Goal: Task Accomplishment & Management: Complete application form

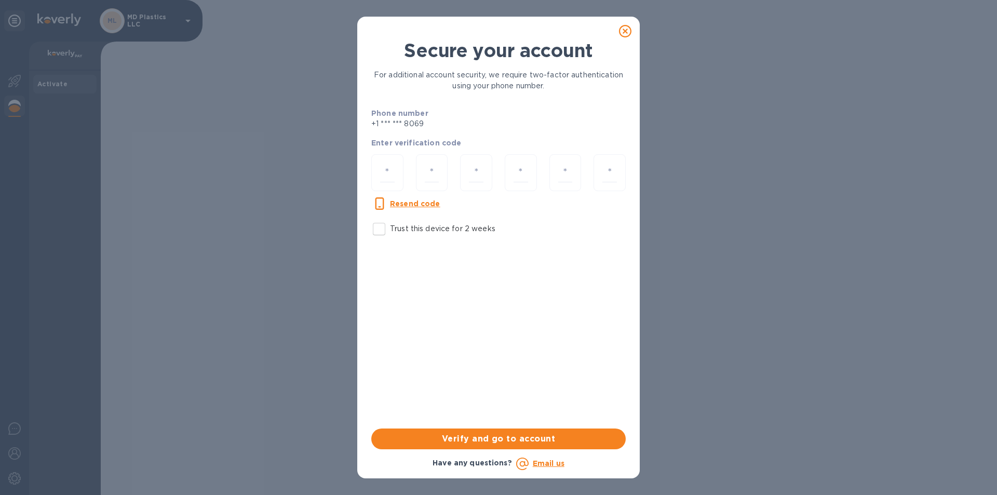
click at [624, 33] on icon at bounding box center [625, 31] width 12 height 12
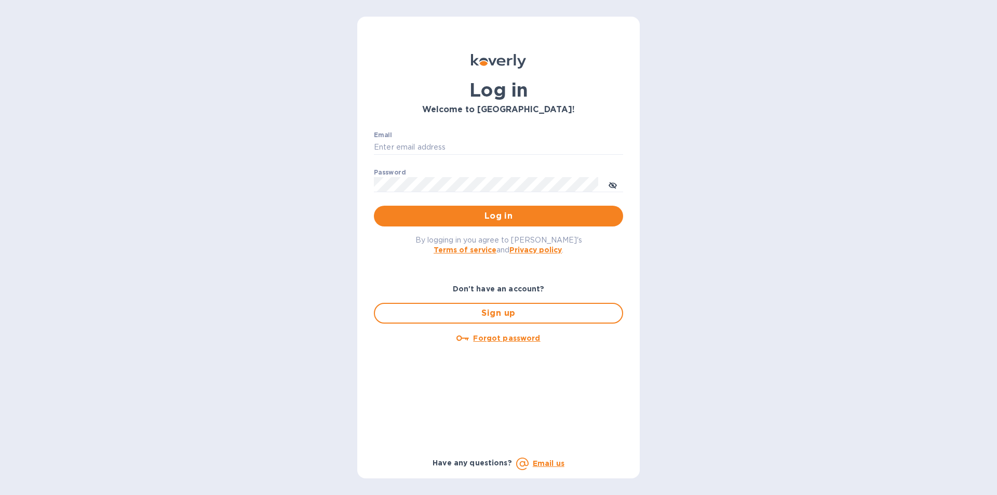
click at [580, 143] on input "Email" at bounding box center [498, 148] width 249 height 16
type input "billing@uagusa.com"
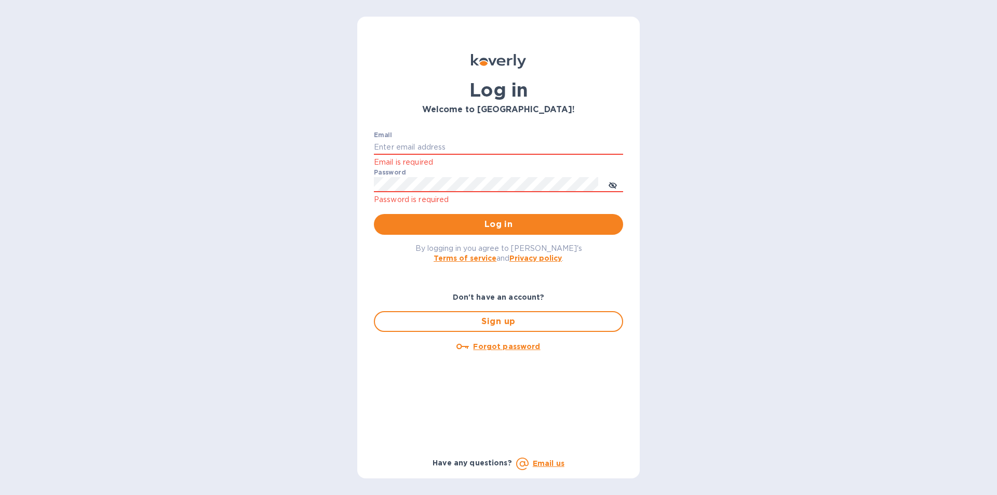
type input "billing@uagusa.com"
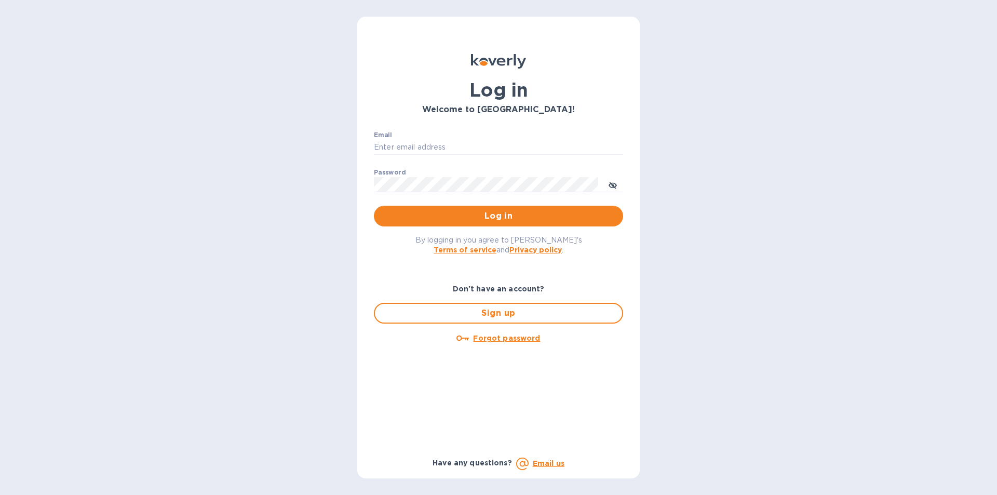
click at [508, 145] on input "Email" at bounding box center [498, 148] width 249 height 16
type input "billing@uagusa.com"
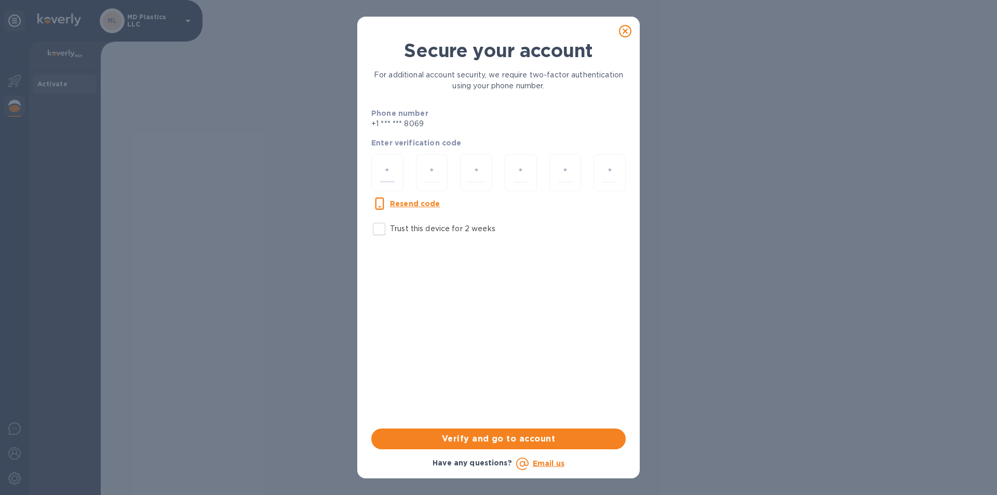
click at [383, 173] on input "number" at bounding box center [387, 172] width 15 height 19
type input "3"
type input "6"
type input "3"
type input "6"
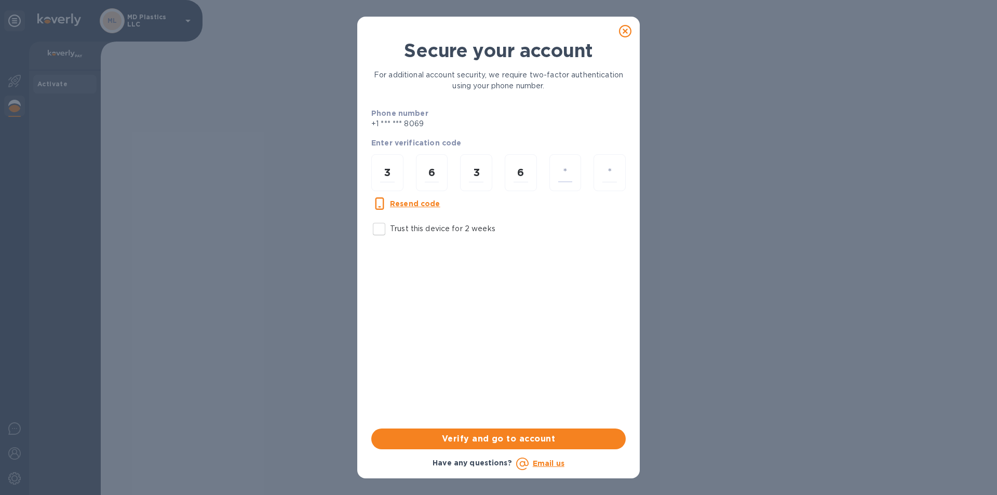
type input "4"
type input "2"
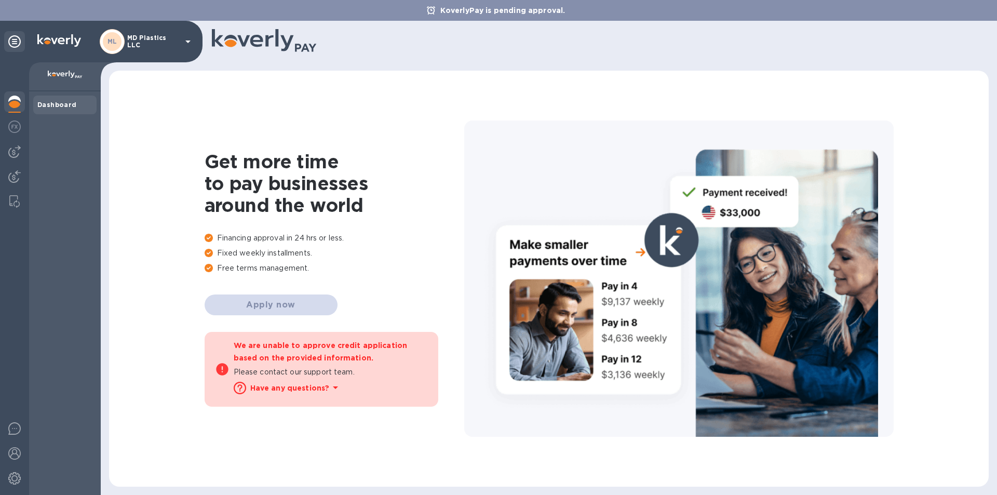
click at [189, 41] on icon at bounding box center [187, 42] width 5 height 3
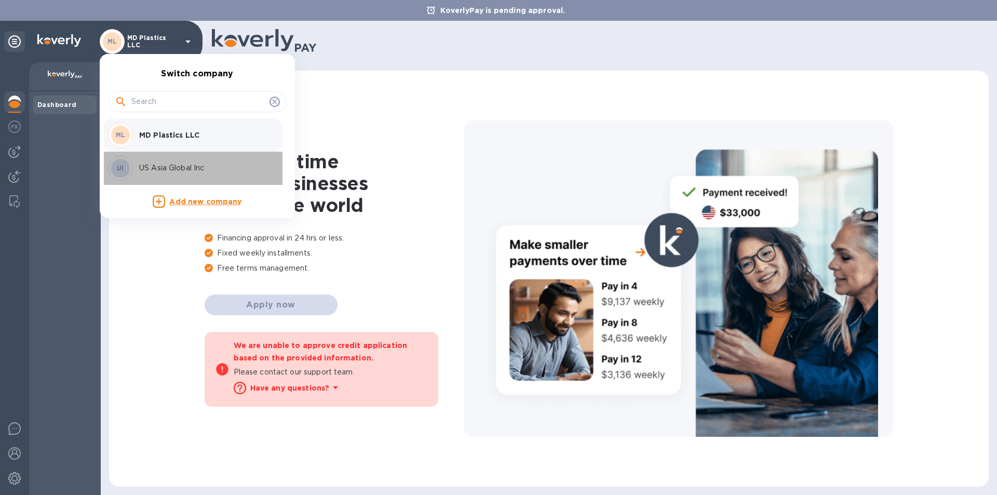
click at [151, 169] on p "US Asia Global Inc" at bounding box center [204, 168] width 131 height 11
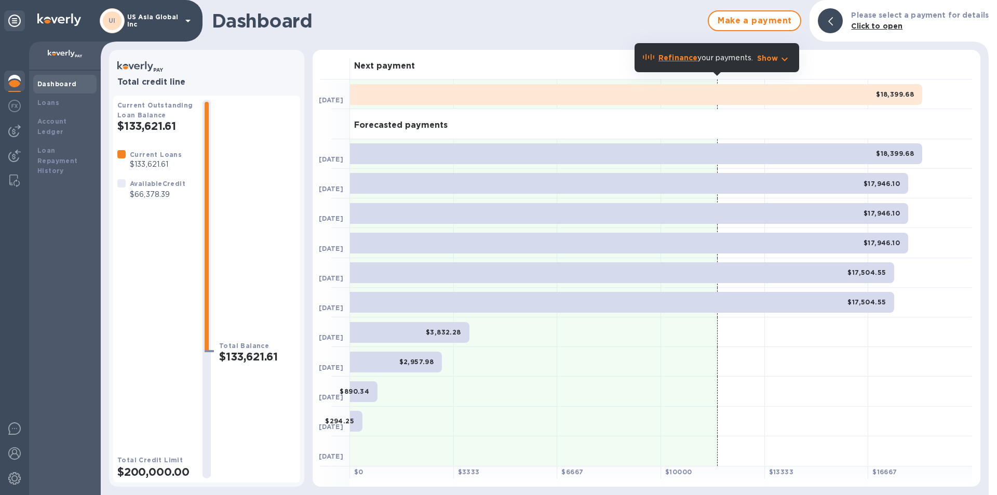
click at [16, 130] on img at bounding box center [14, 131] width 12 height 12
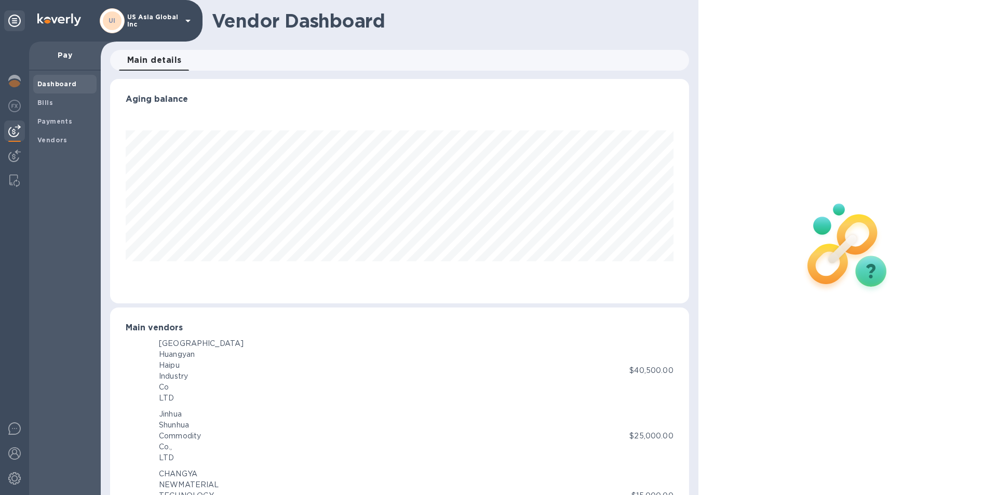
scroll to position [224, 574]
click at [73, 145] on span "Vendors" at bounding box center [64, 140] width 55 height 10
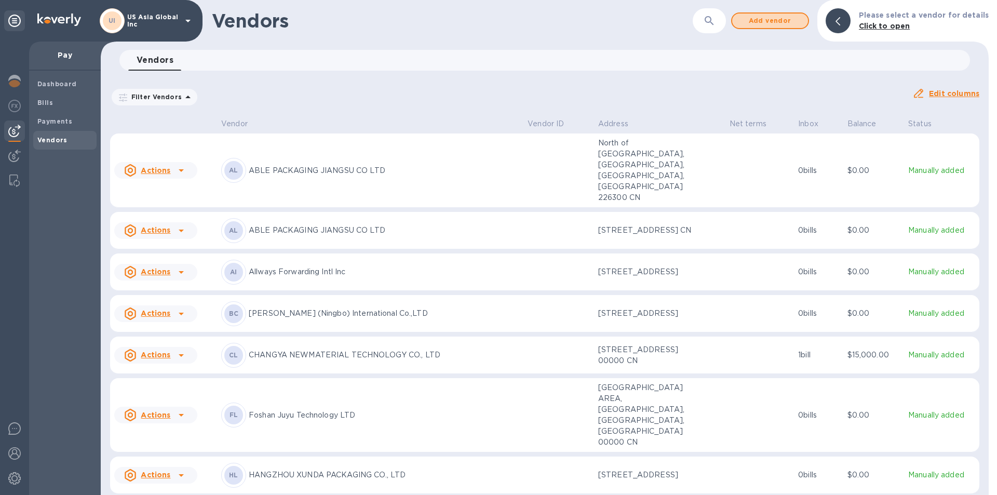
click at [778, 23] on span "Add vendor" at bounding box center [770, 21] width 59 height 12
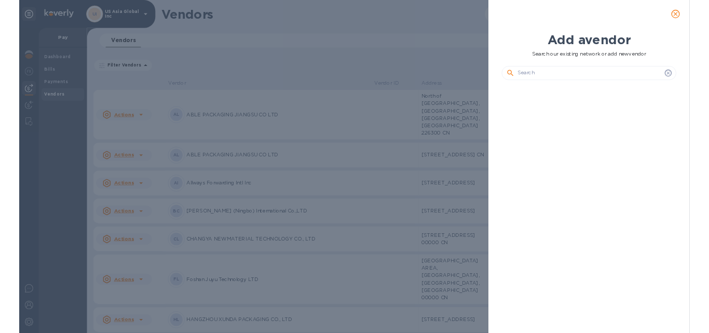
scroll to position [332, 264]
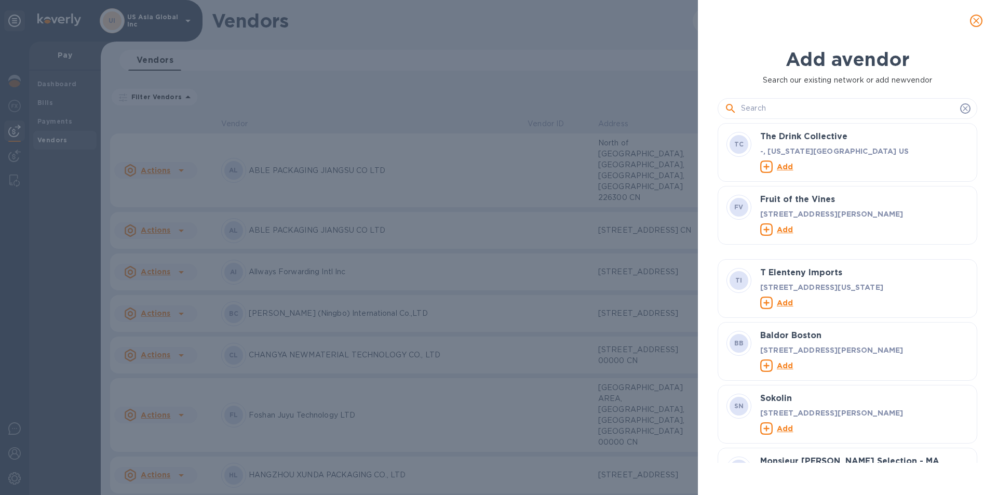
click at [791, 109] on input "text" at bounding box center [848, 109] width 215 height 16
click at [786, 105] on input "text" at bounding box center [848, 109] width 215 height 16
click at [793, 112] on input "text" at bounding box center [848, 109] width 215 height 16
click at [780, 115] on input "text" at bounding box center [848, 109] width 215 height 16
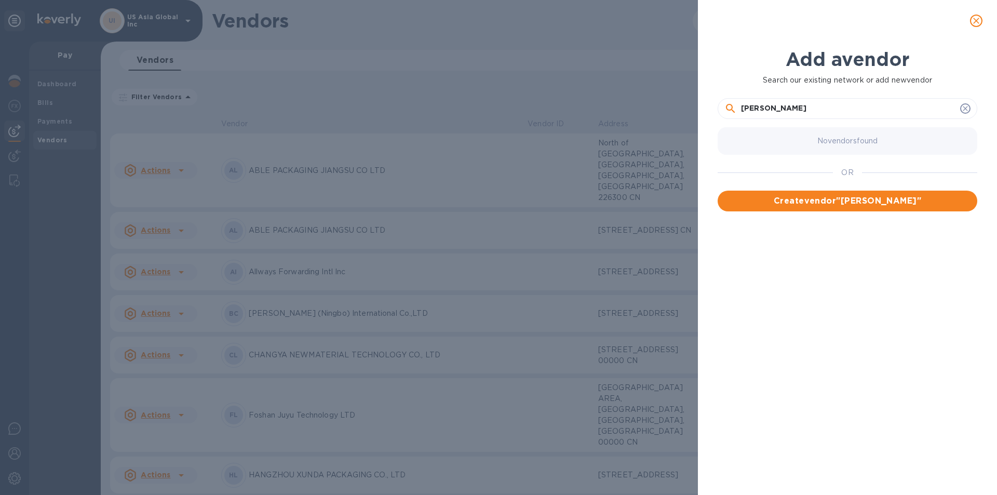
type input "Ji Tianyu"
click at [867, 206] on span "Create vendor " Ji Tianyu "" at bounding box center [847, 201] width 243 height 12
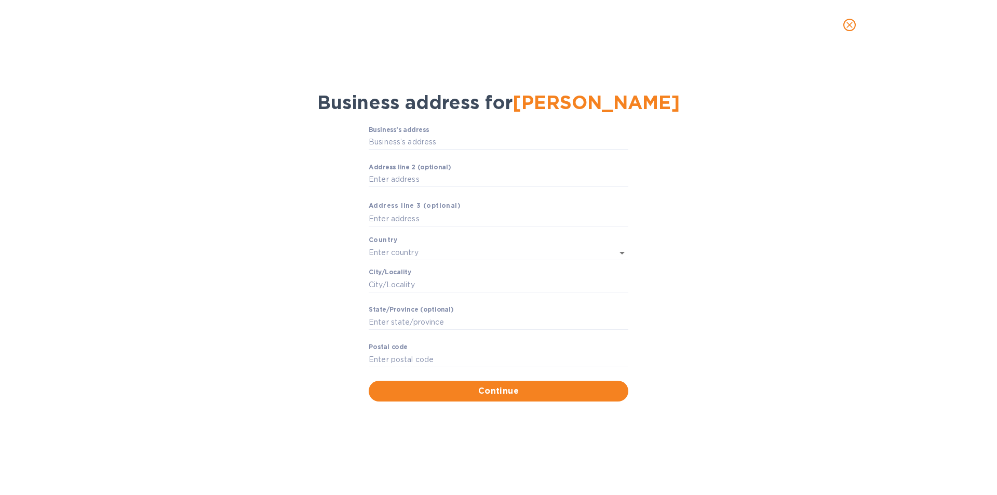
click at [451, 139] on input "Business’s аddress" at bounding box center [499, 143] width 260 height 16
click at [405, 144] on input "Business’s аddress" at bounding box center [499, 143] width 260 height 16
paste input "Floor 23 Building A Junmaguoji"
type input "Floor 23 Building A Junmaguoji"
click at [412, 178] on input "Аddress line 2 (optional)" at bounding box center [499, 180] width 260 height 16
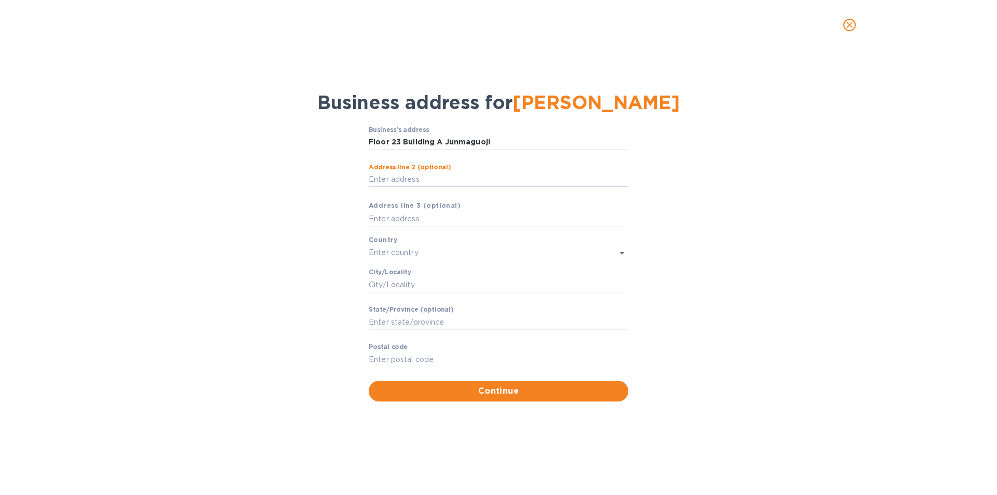
click at [392, 179] on input "Аddress line 2 (optional)" at bounding box center [499, 180] width 260 height 16
paste input "No.121 Shazhouxilu Zhangjiagang"
type input "No.121 Shazhouxilu Zhangjiagang"
click at [400, 216] on input "text" at bounding box center [499, 219] width 260 height 16
click at [393, 255] on input "text" at bounding box center [484, 252] width 231 height 15
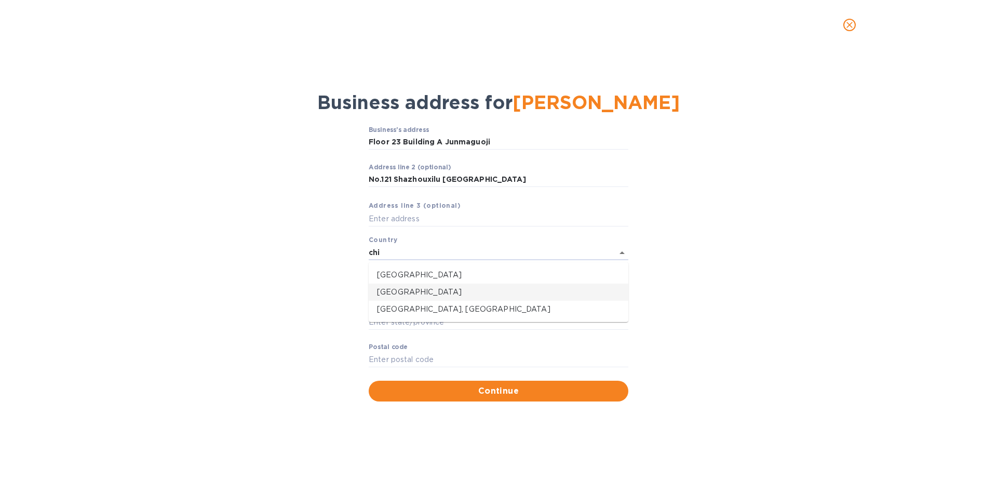
click at [393, 290] on p "China" at bounding box center [498, 292] width 243 height 11
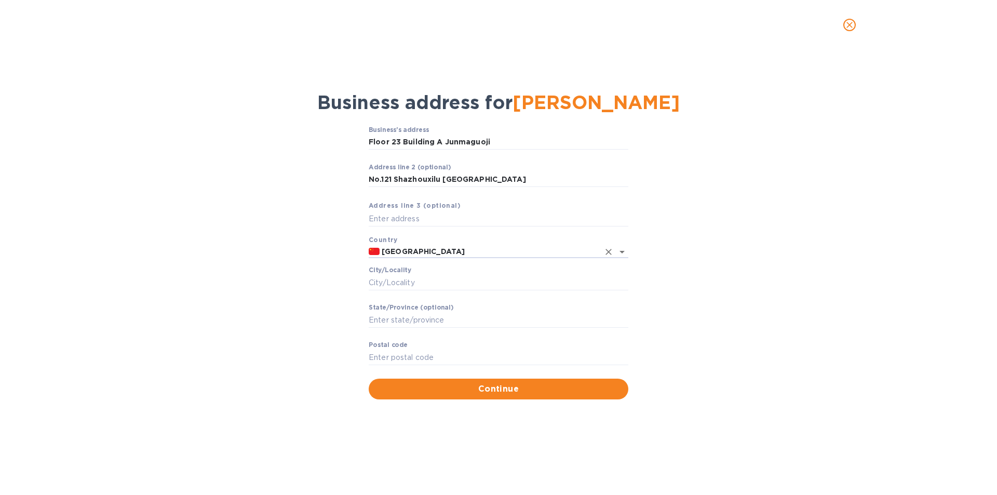
type input "China"
click at [399, 282] on input "Сity/Locаlity" at bounding box center [499, 283] width 260 height 16
paste input "Suzhou City"
type input "Suzhou City"
click at [420, 323] on input "Stаte/Province (optional)" at bounding box center [499, 320] width 260 height 16
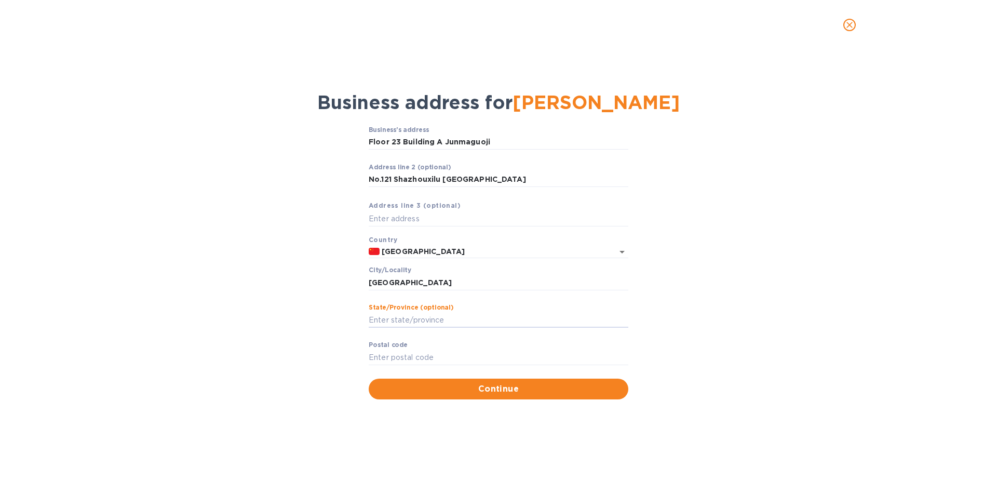
click at [400, 323] on input "Stаte/Province (optional)" at bounding box center [499, 320] width 260 height 16
paste input "Jiangsu Province"
type input "Jiangsu Province"
click at [386, 359] on input "Pоstal cоde" at bounding box center [499, 358] width 260 height 16
type input "215600"
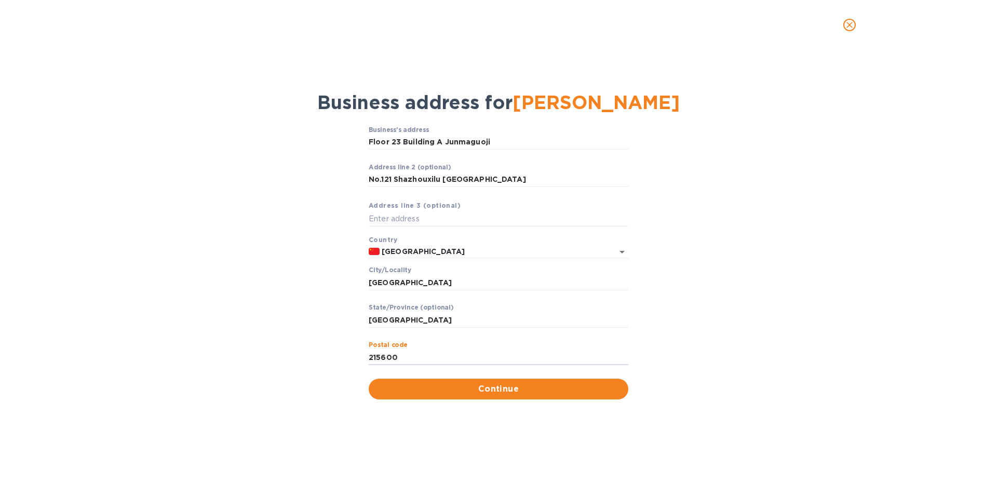
click at [490, 386] on span "Continue" at bounding box center [498, 389] width 243 height 12
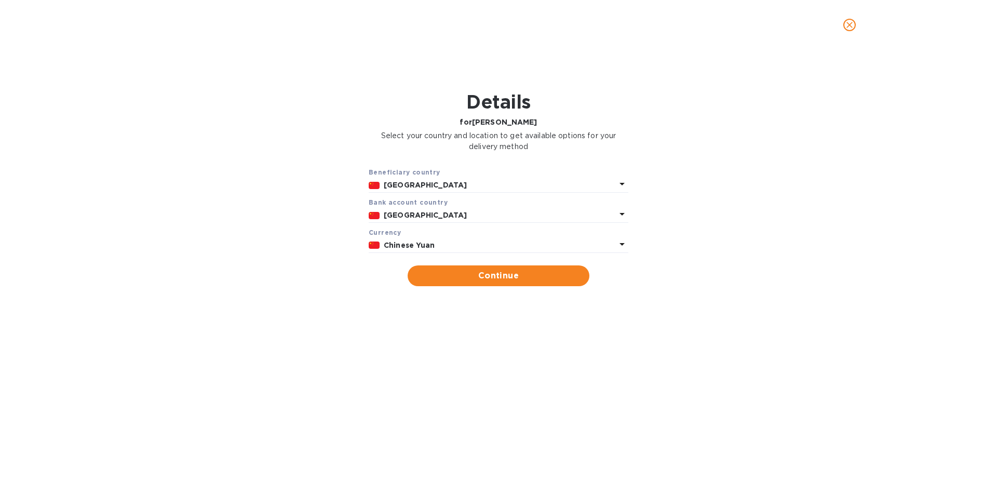
click at [461, 217] on p "China" at bounding box center [500, 215] width 232 height 11
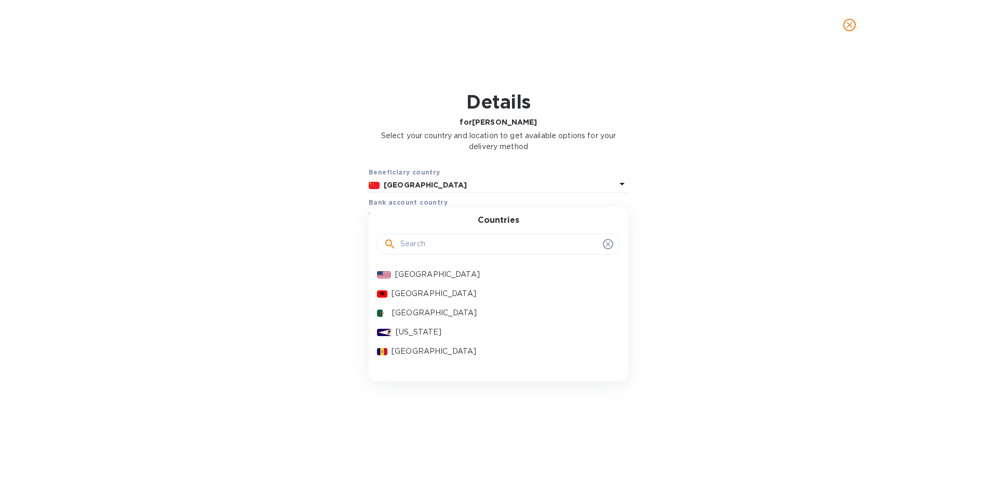
click at [425, 250] on input "text" at bounding box center [499, 244] width 198 height 16
type input "hong"
click at [413, 272] on p "Hong Kong" at bounding box center [502, 274] width 220 height 11
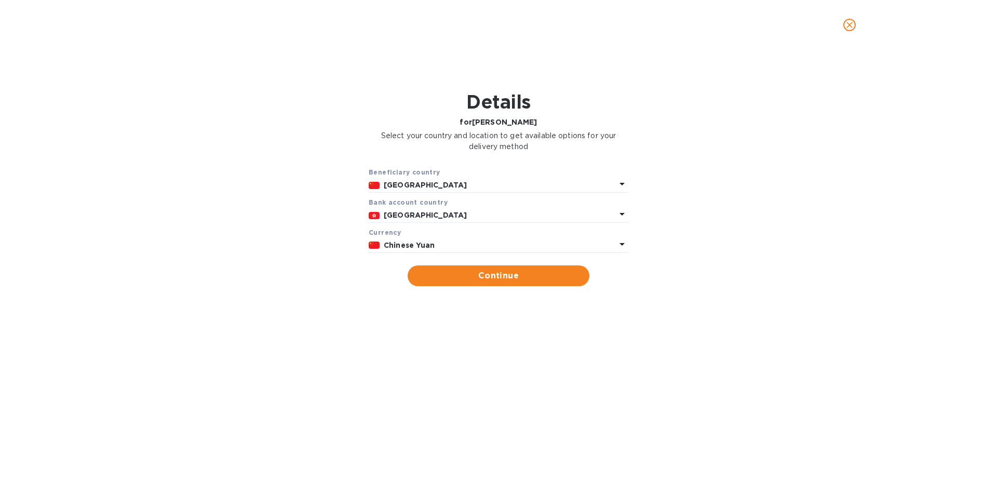
click at [406, 244] on b "Chinese Yuan" at bounding box center [409, 245] width 51 height 8
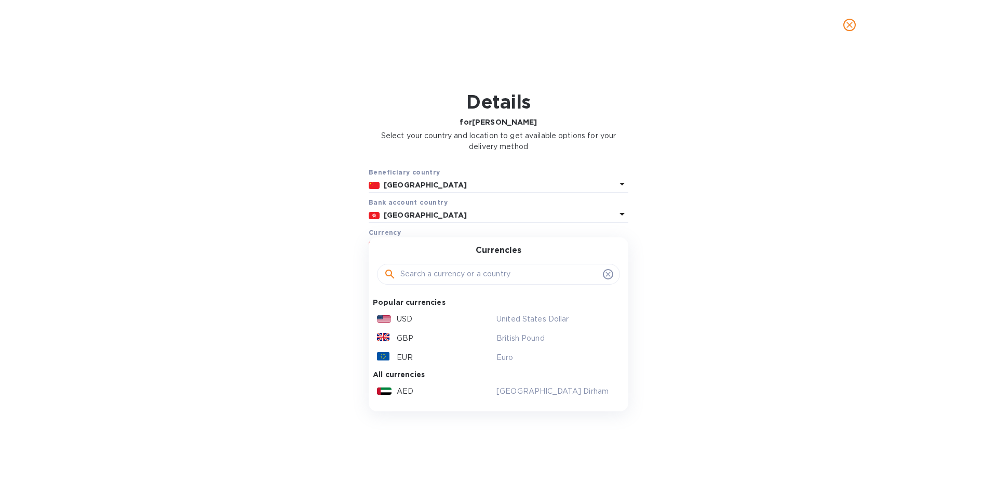
click at [399, 320] on p "USD" at bounding box center [405, 319] width 16 height 11
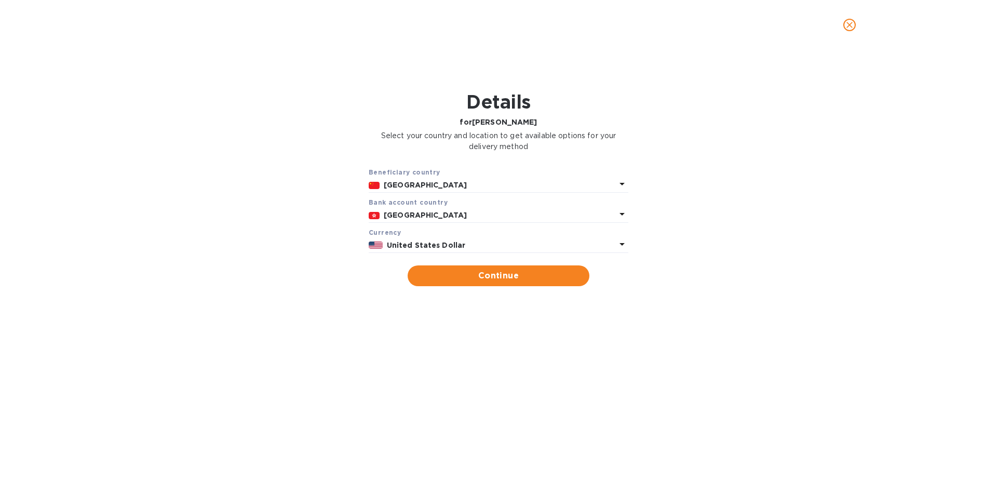
click at [534, 280] on span "Continue" at bounding box center [498, 276] width 165 height 12
type input "Ji Tianyu"
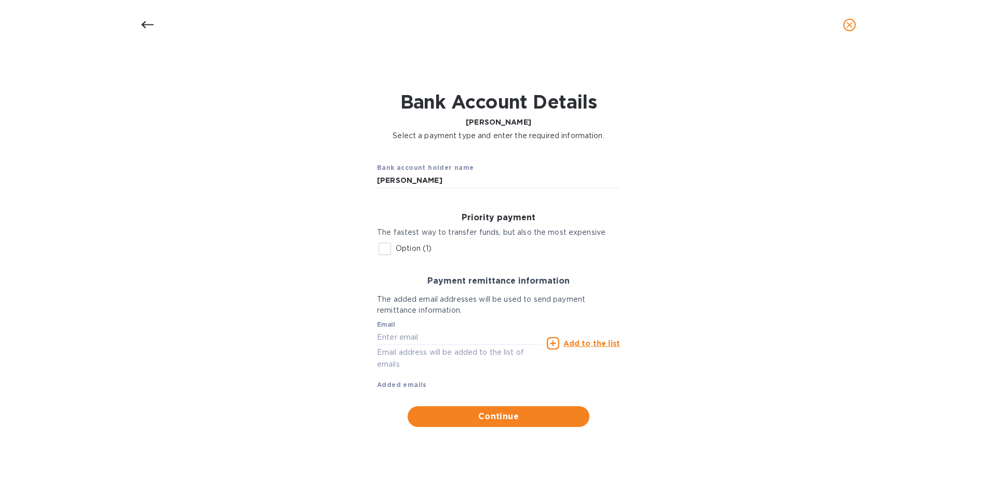
click at [389, 248] on input "Option (1)" at bounding box center [385, 249] width 22 height 22
checkbox input "true"
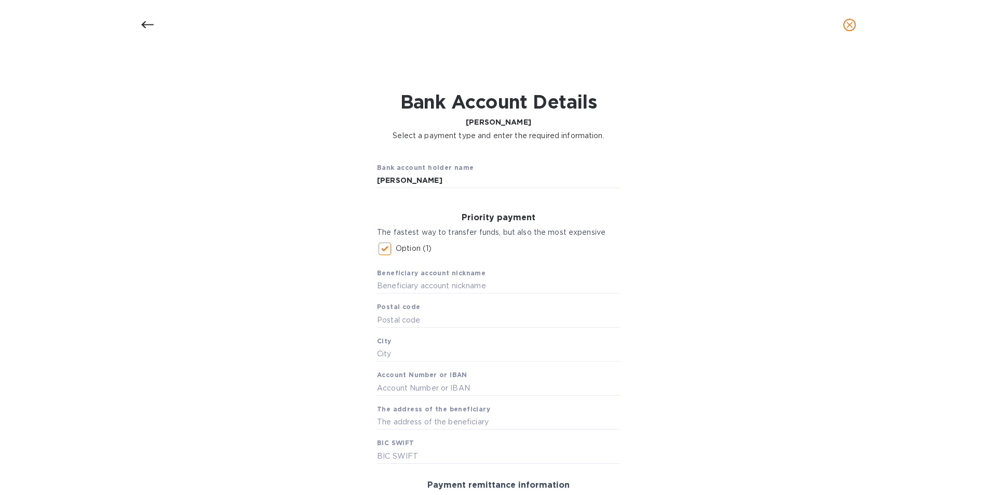
click at [412, 288] on input "text" at bounding box center [498, 286] width 243 height 16
type input "Ji Tianyu"
type input "215600"
click at [400, 352] on input "text" at bounding box center [498, 354] width 243 height 16
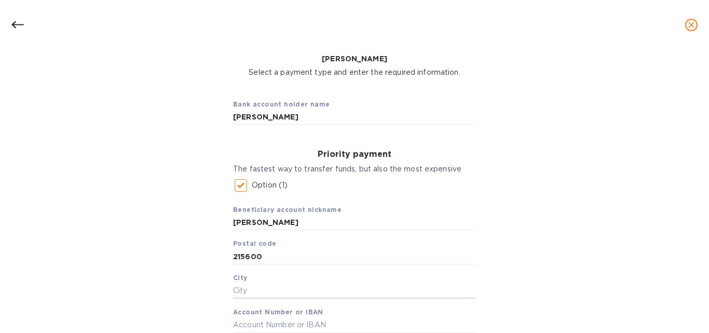
scroll to position [104, 0]
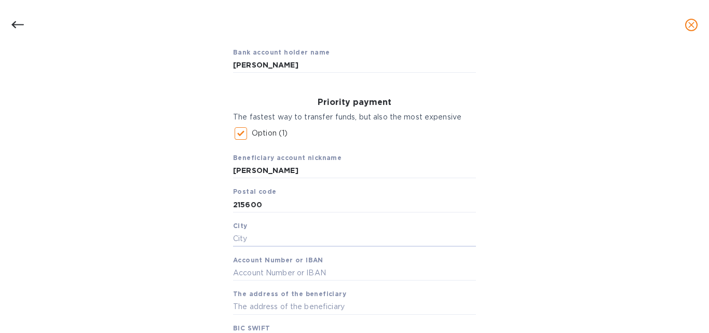
click at [267, 237] on input "text" at bounding box center [354, 239] width 243 height 16
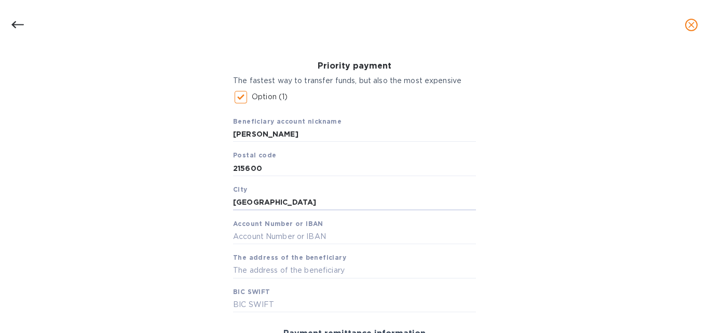
scroll to position [156, 0]
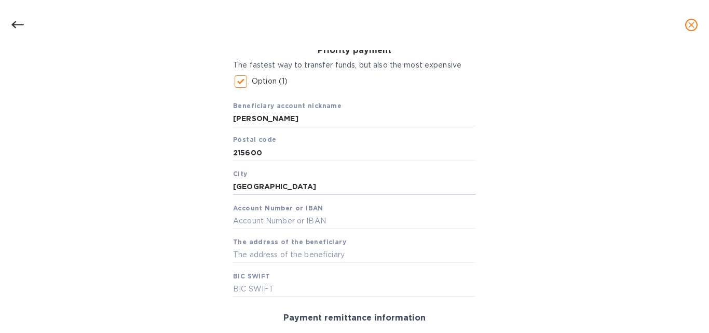
type input "Suzhou City"
click at [259, 224] on input "text" at bounding box center [354, 221] width 243 height 16
click at [254, 223] on input "text" at bounding box center [354, 221] width 243 height 16
paste input "655028306888"
type input "655028306888"
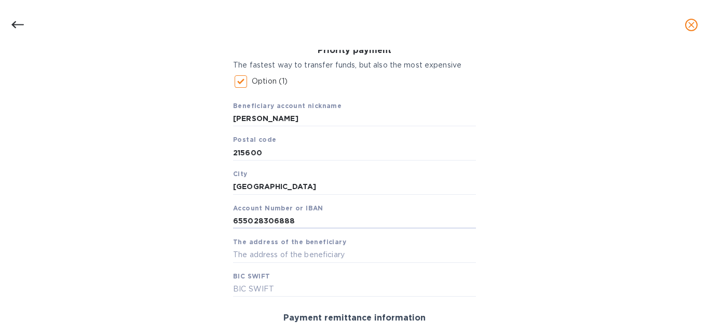
click at [262, 257] on input "text" at bounding box center [354, 255] width 243 height 16
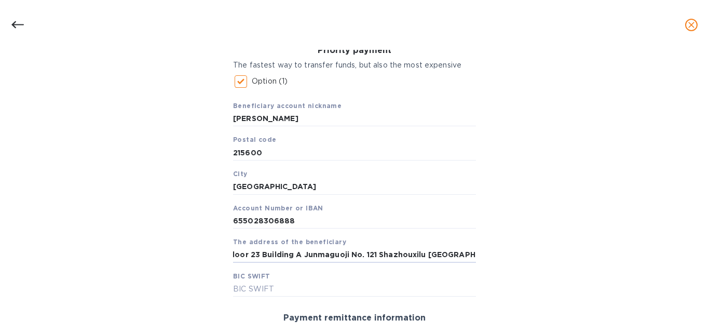
type input "Floor 23 Building A Junmaguoji No. 121 Shazhouxilu Zhangjiagang"
click at [286, 284] on input "text" at bounding box center [354, 290] width 243 height 16
paste input "HSBCHK"
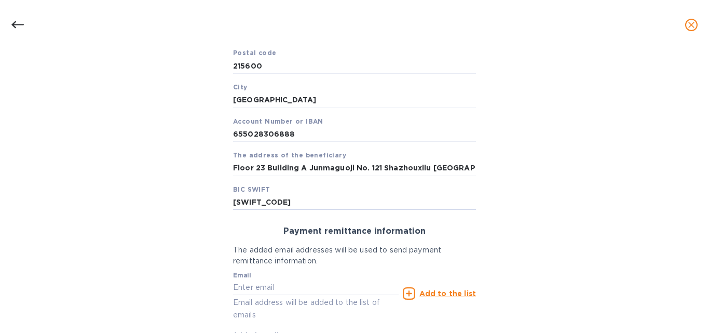
scroll to position [260, 0]
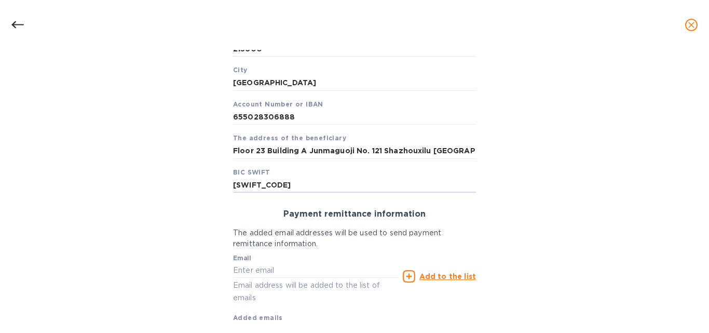
type input "HSBCHKHHHKH"
click at [302, 274] on input "text" at bounding box center [316, 271] width 166 height 16
click at [277, 267] on input "text" at bounding box center [316, 271] width 166 height 16
paste input "summer@hongqiaogrp.com"
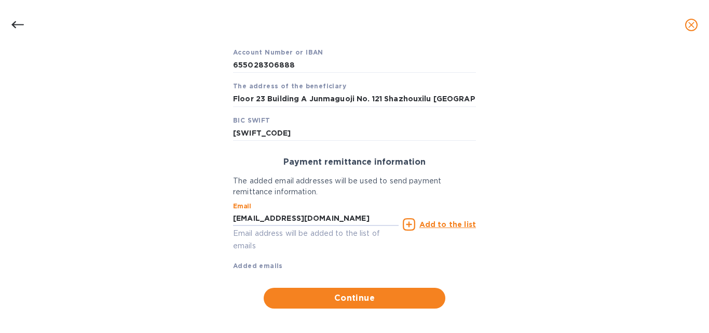
type input "summer@hongqiaogrp.com"
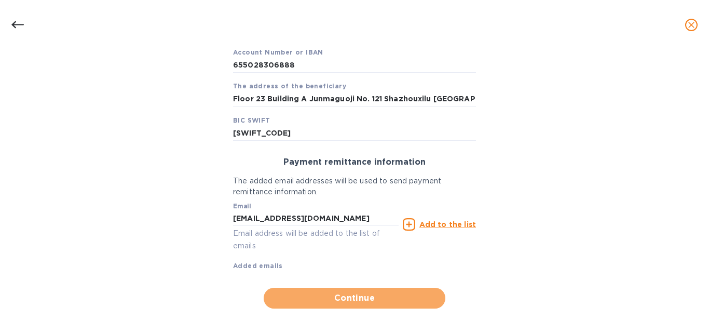
click at [360, 295] on span "Continue" at bounding box center [354, 298] width 165 height 12
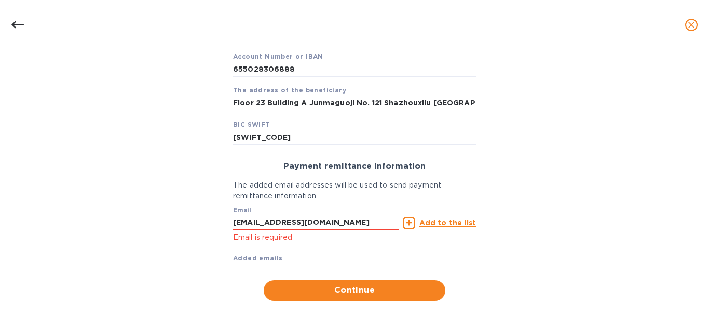
click at [452, 219] on u "Add to the list" at bounding box center [448, 223] width 57 height 8
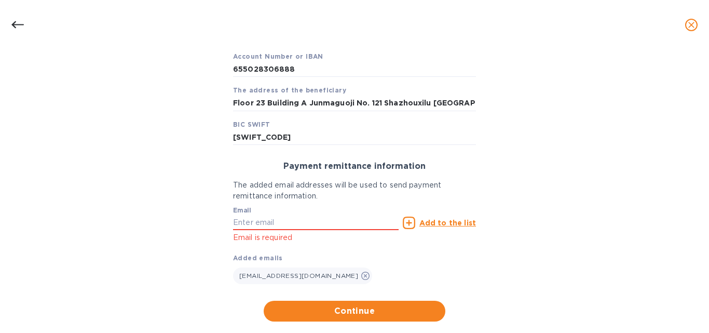
click at [257, 220] on input "text" at bounding box center [316, 223] width 166 height 16
paste input "summer@hongqiaogrp.com"
click at [355, 226] on input "summer@hongqiaogrp.com" at bounding box center [316, 223] width 166 height 16
type input "summer@hongqiaogrp.com"
click at [435, 225] on u "Add to the list" at bounding box center [448, 223] width 57 height 8
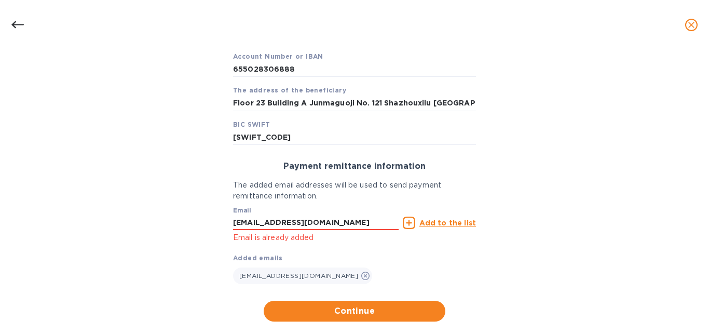
click at [360, 311] on span "Continue" at bounding box center [354, 311] width 165 height 12
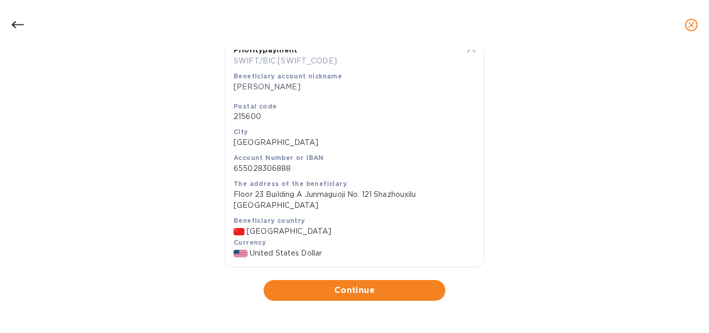
scroll to position [216, 0]
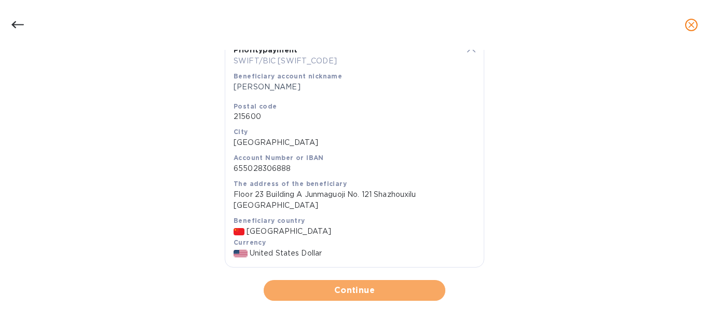
click at [354, 287] on span "Continue" at bounding box center [354, 290] width 165 height 12
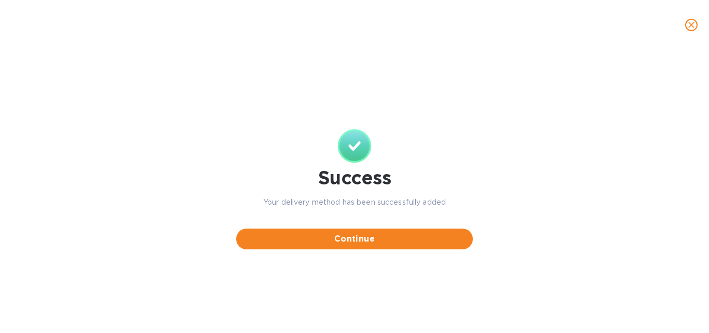
scroll to position [0, 0]
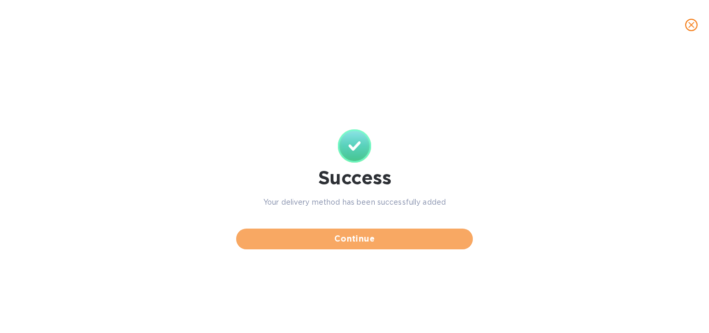
click at [367, 246] on button "Continue" at bounding box center [354, 239] width 237 height 21
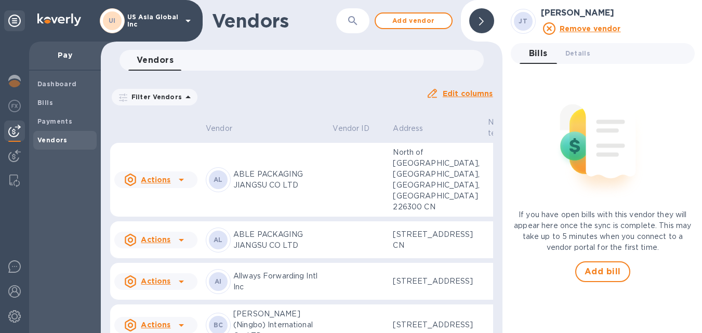
click at [595, 267] on span "Add bill" at bounding box center [602, 271] width 36 height 12
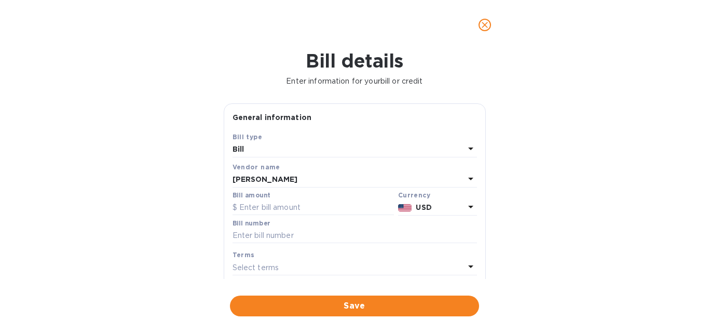
click at [255, 205] on input "text" at bounding box center [314, 208] width 162 height 16
type input "5,027.60"
click at [263, 233] on input "text" at bounding box center [355, 236] width 245 height 16
type input "MJ31"
click at [396, 270] on div "Select terms" at bounding box center [349, 267] width 232 height 15
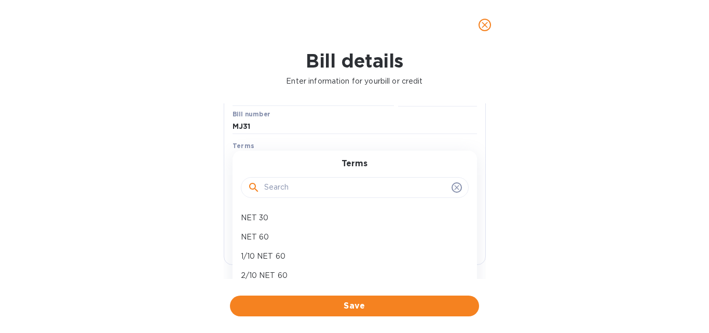
scroll to position [156, 0]
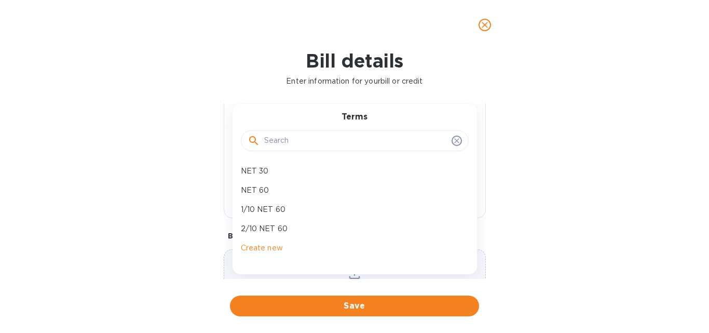
click at [561, 213] on div "Bill details Enter information for your bill or credit General information Save…" at bounding box center [354, 191] width 709 height 283
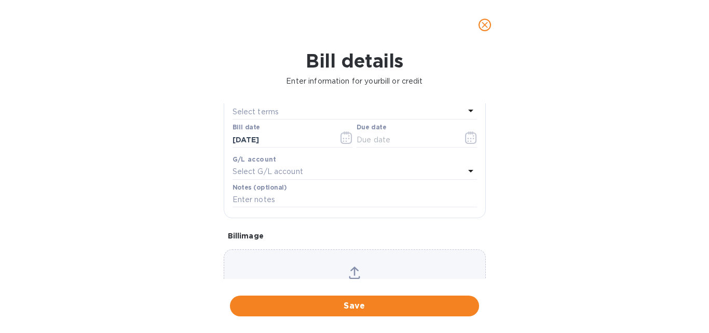
scroll to position [104, 0]
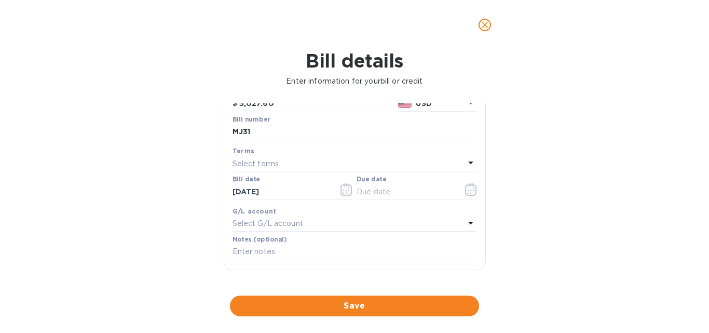
click at [382, 190] on input "text" at bounding box center [406, 192] width 98 height 16
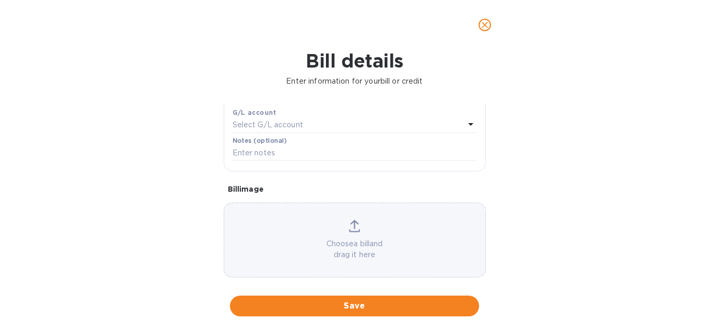
scroll to position [208, 0]
type input "08/14/2025"
click at [372, 306] on span "Save" at bounding box center [354, 306] width 233 height 12
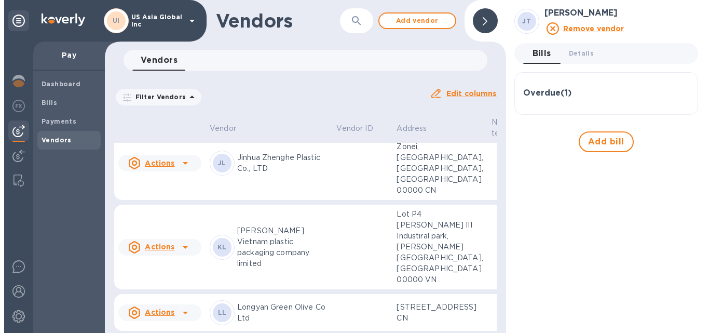
scroll to position [575, 0]
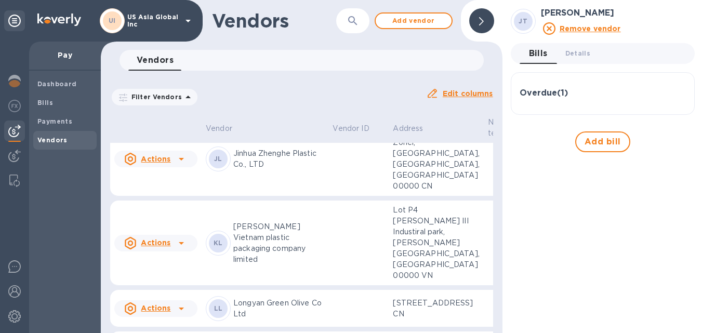
click at [180, 64] on icon at bounding box center [181, 57] width 12 height 12
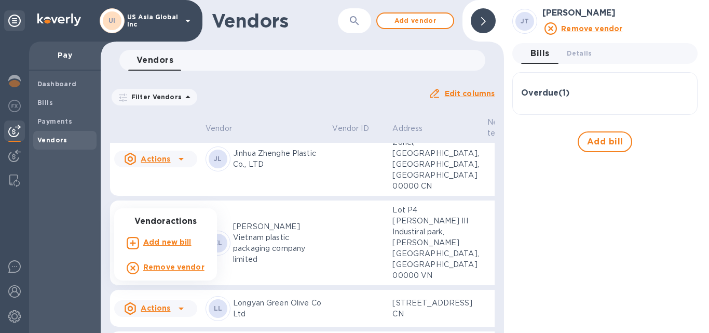
click at [253, 225] on div at bounding box center [354, 166] width 709 height 333
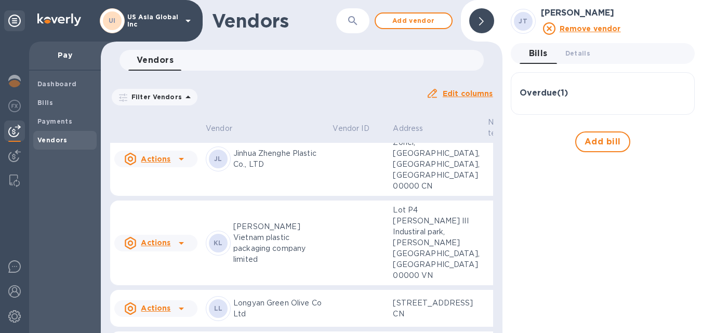
click at [62, 106] on span "Bills" at bounding box center [64, 103] width 55 height 10
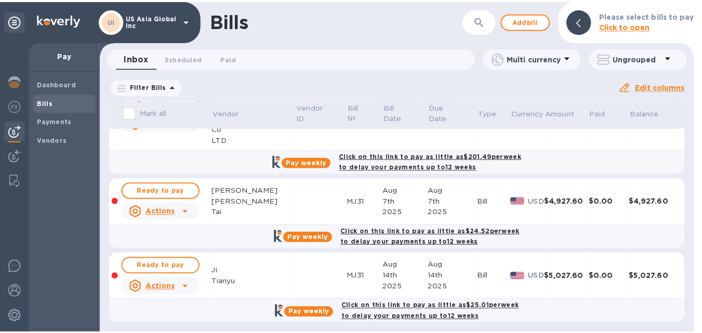
scroll to position [56, 0]
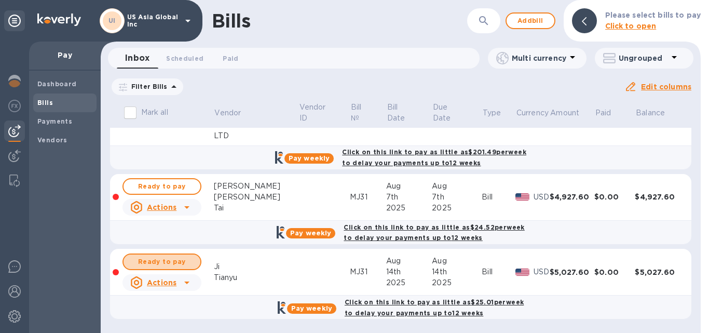
click at [153, 263] on span "Ready to pay" at bounding box center [162, 262] width 60 height 12
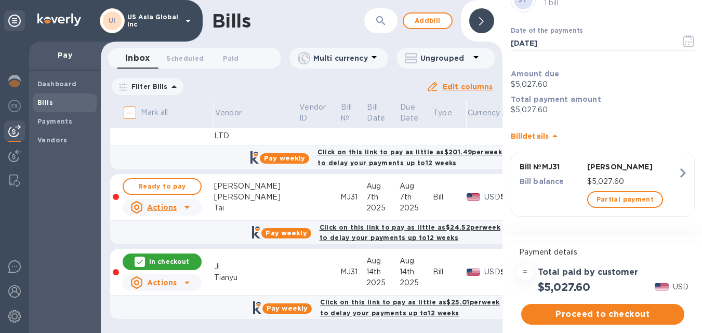
scroll to position [8, 0]
click at [629, 310] on span "Proceed to checkout" at bounding box center [602, 314] width 146 height 12
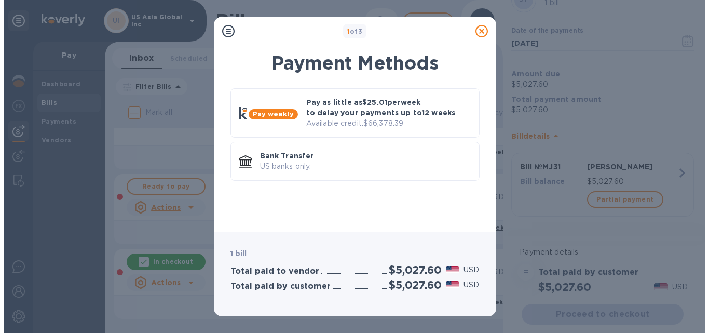
scroll to position [0, 0]
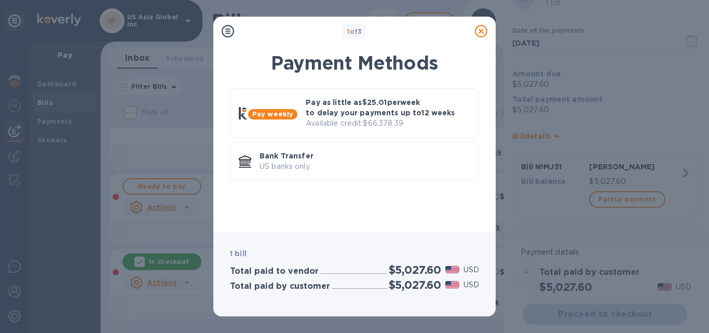
click at [370, 113] on p "Pay as little as $25.01 per week to delay your payments up to 12 weeks" at bounding box center [388, 107] width 165 height 21
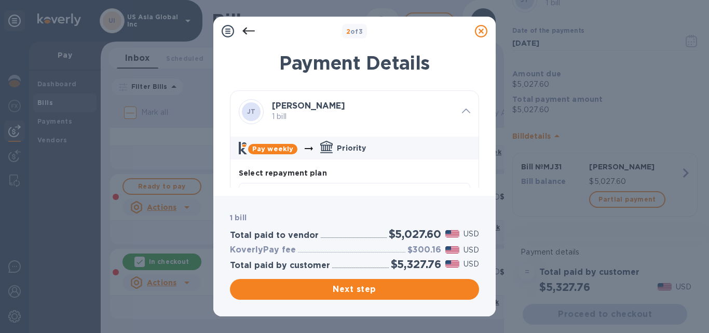
click at [297, 172] on b "Select repayment plan" at bounding box center [283, 173] width 88 height 8
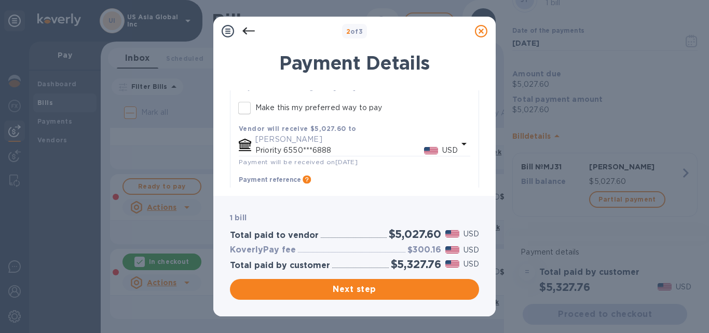
scroll to position [312, 0]
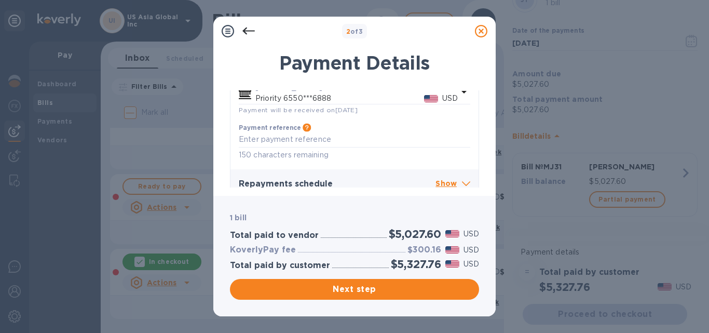
click at [274, 141] on textarea at bounding box center [355, 139] width 232 height 9
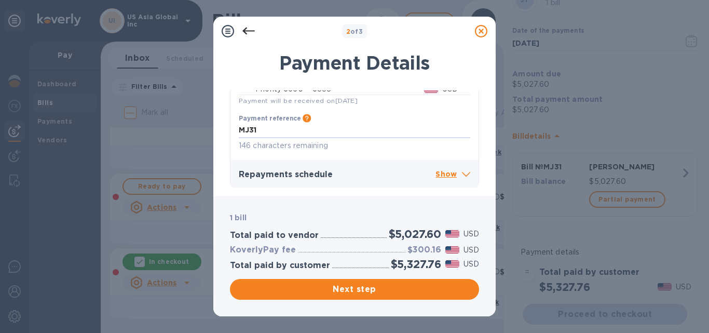
scroll to position [324, 0]
type textarea "MJ31"
click at [445, 172] on p "Show" at bounding box center [453, 172] width 35 height 13
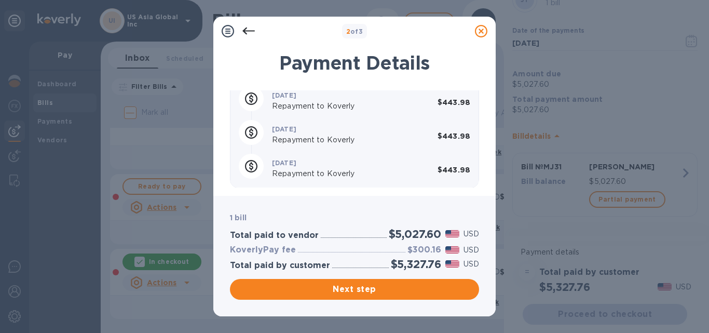
scroll to position [792, 0]
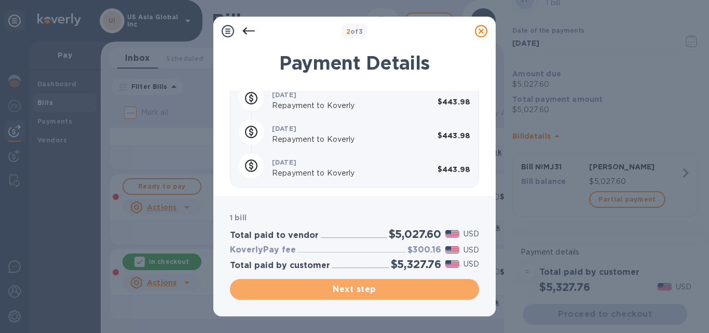
click at [376, 291] on span "Next step" at bounding box center [354, 289] width 233 height 12
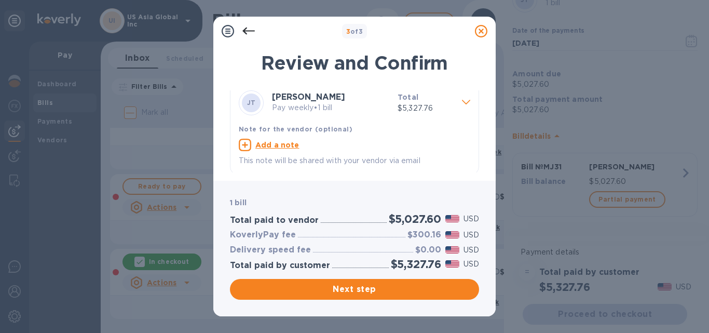
scroll to position [11, 0]
click at [378, 287] on span "Next step" at bounding box center [354, 289] width 233 height 12
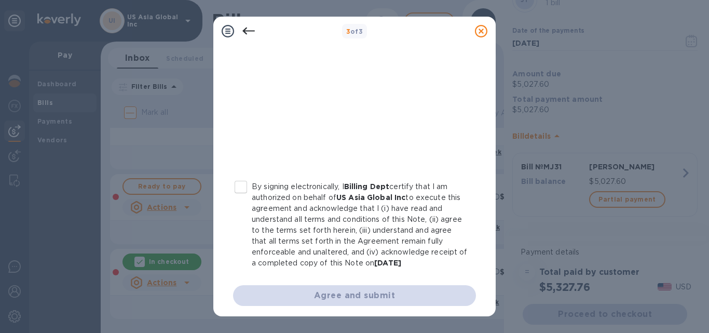
scroll to position [248, 0]
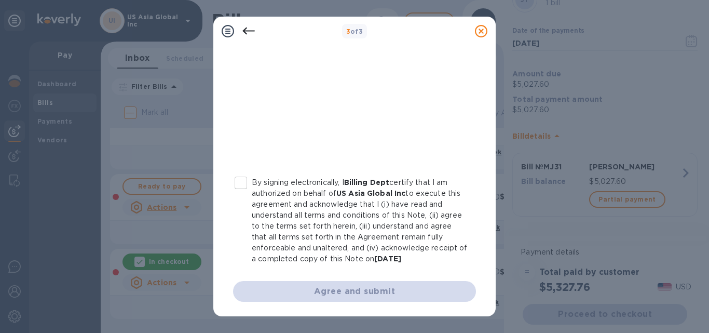
click at [244, 181] on input "By signing electronically, I Billing Dept certify that I am authorized on behal…" at bounding box center [241, 183] width 22 height 22
checkbox input "true"
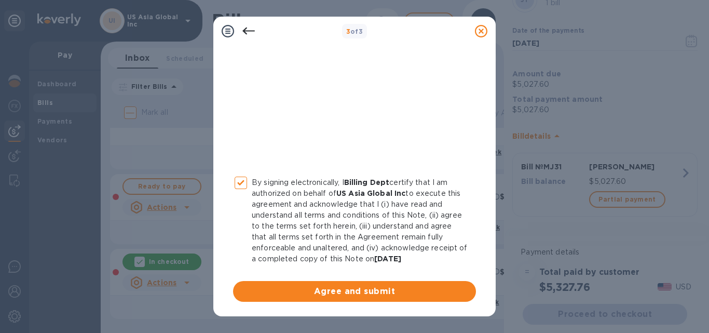
click at [372, 293] on span "Agree and submit" at bounding box center [355, 291] width 226 height 12
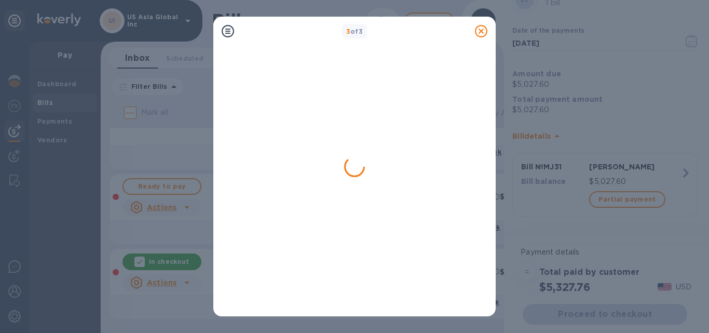
scroll to position [0, 0]
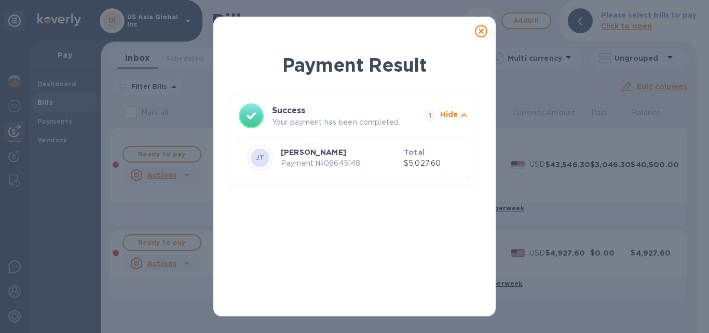
click at [480, 30] on icon at bounding box center [481, 31] width 12 height 12
